Goal: Find specific page/section: Find specific page/section

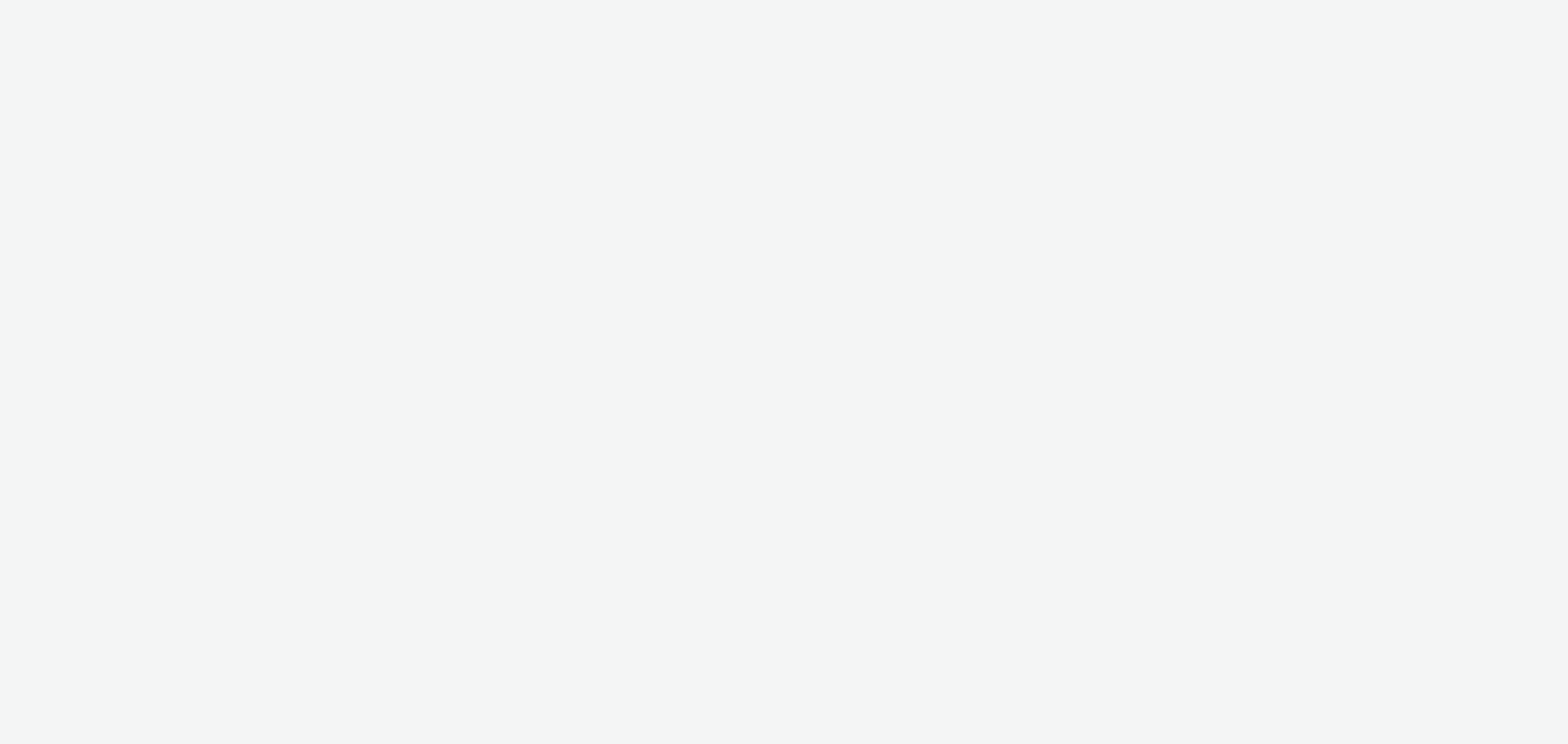
select select "47c37c18-910e-43a3-bb91-a2beb2847406"
select select "b1b940d3-d05b-48b5-821e-f328c33b988b"
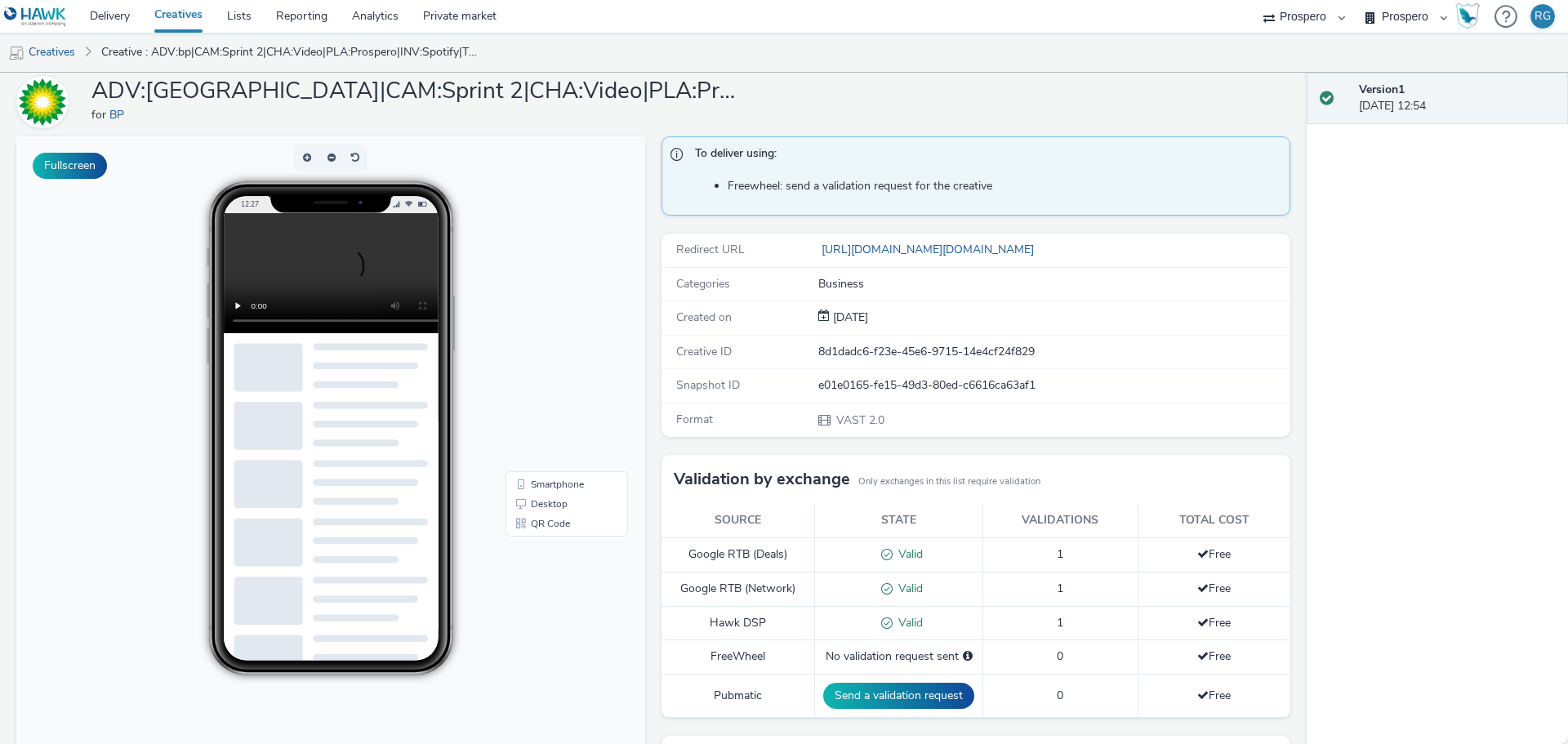
scroll to position [57, 0]
click at [1267, 17] on div "A8 Media Group Audio Ad Pro ContextAd Croud Croud w/ Management Fee Fifty Techn…" at bounding box center [1304, 16] width 98 height 32
click at [1321, 24] on select "A8 Media Group Audio Ad Pro ContextAd Croud Croud w/ Management Fee Fifty Techn…" at bounding box center [1304, 16] width 98 height 32
select select "72000950-a0a7-427d-a4e5-c6bc812fbb51"
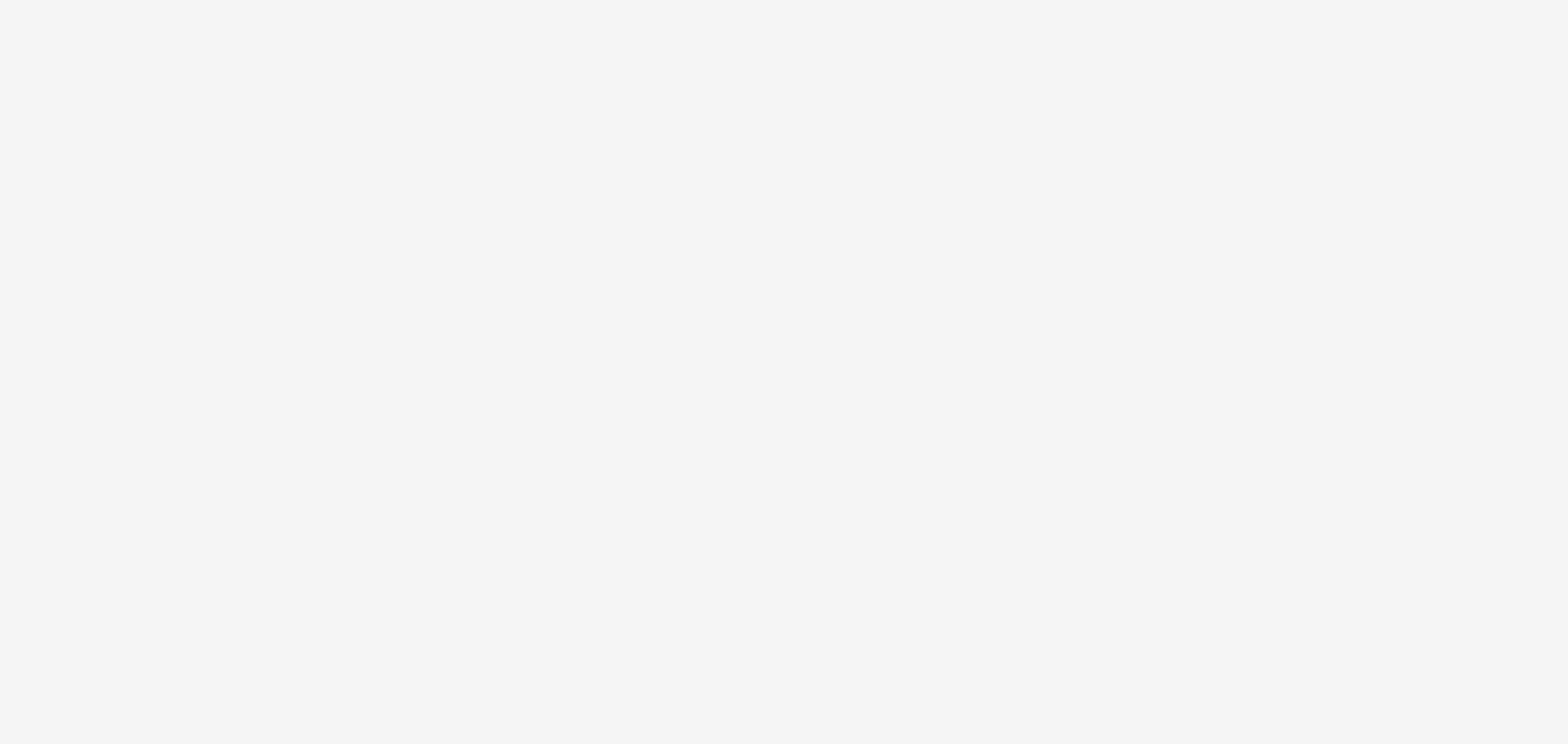
select select "72000950-a0a7-427d-a4e5-c6bc812fbb51"
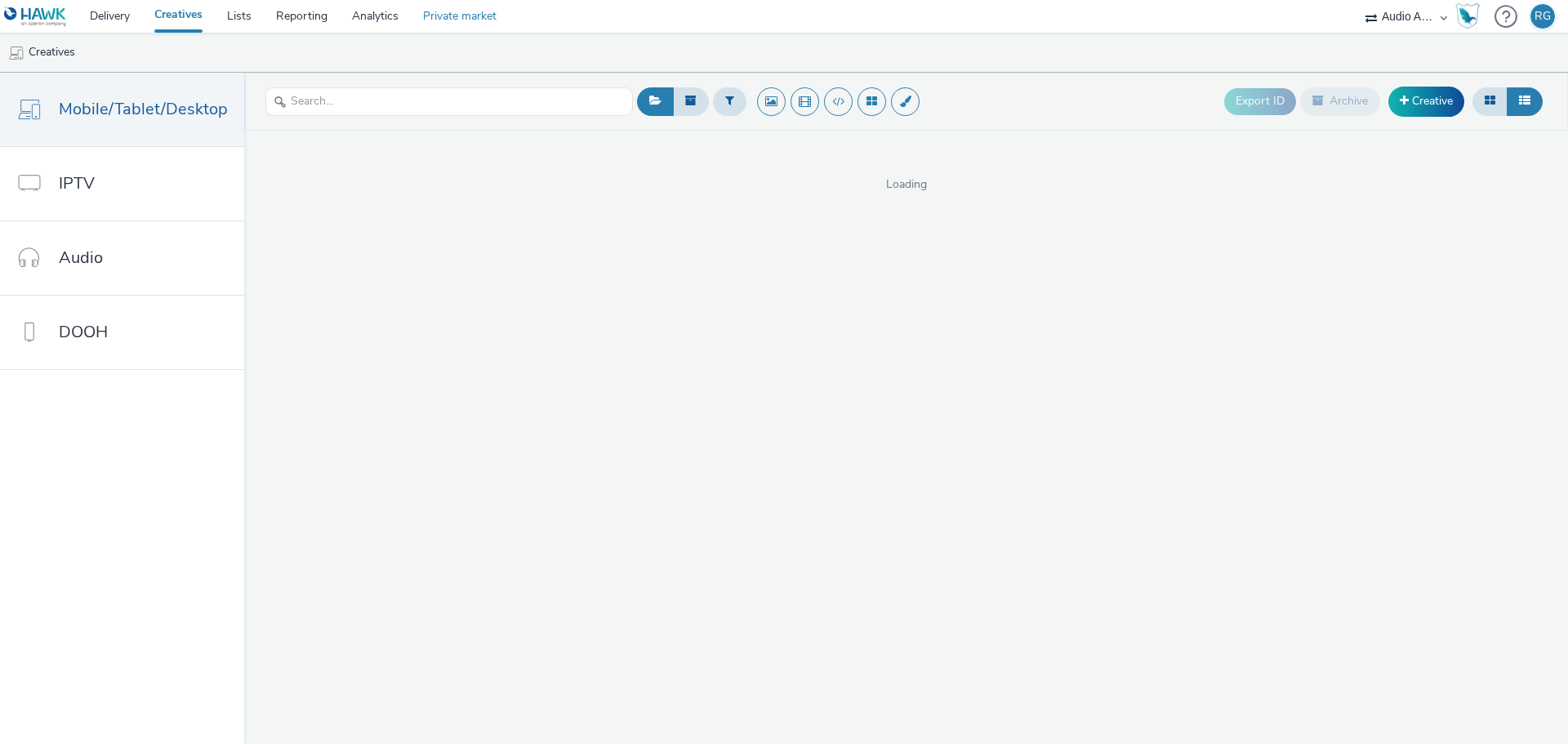
click at [500, 12] on link "Private market" at bounding box center [460, 16] width 98 height 32
